Goal: Check status: Check status

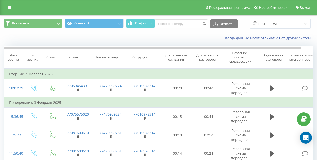
click at [277, 25] on input "[DATE] - [DATE]" at bounding box center [280, 24] width 61 height 10
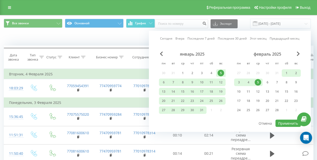
click at [165, 39] on link "Сегодня" at bounding box center [166, 38] width 12 height 5
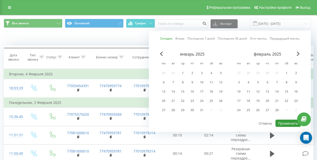
click at [288, 123] on button "Применить" at bounding box center [288, 123] width 25 height 7
type input "[DATE] - [DATE]"
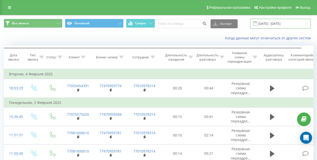
click at [263, 22] on input "[DATE] - [DATE]" at bounding box center [280, 24] width 61 height 10
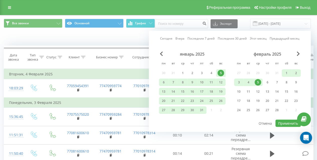
click at [172, 39] on link "Сегодня" at bounding box center [166, 38] width 12 height 5
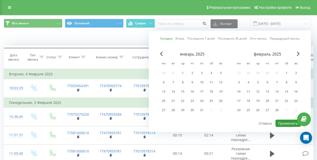
click at [286, 125] on button "Применить" at bounding box center [288, 123] width 25 height 7
type input "[DATE] - [DATE]"
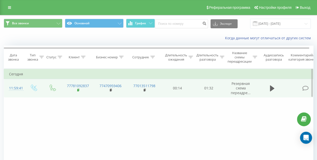
click at [79, 90] on icon at bounding box center [78, 90] width 2 height 2
click at [25, 89] on td at bounding box center [34, 88] width 20 height 19
click at [19, 88] on div "11:59:41" at bounding box center [14, 88] width 10 height 10
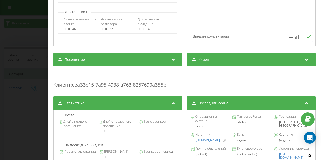
scroll to position [122, 0]
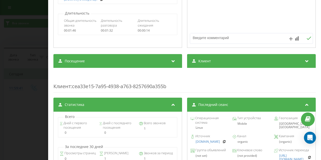
click at [122, 59] on div "Посещение" at bounding box center [117, 61] width 129 height 14
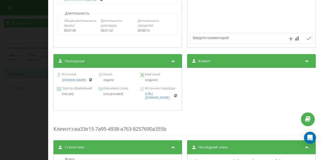
scroll to position [0, 0]
